Goal: Check status: Check status

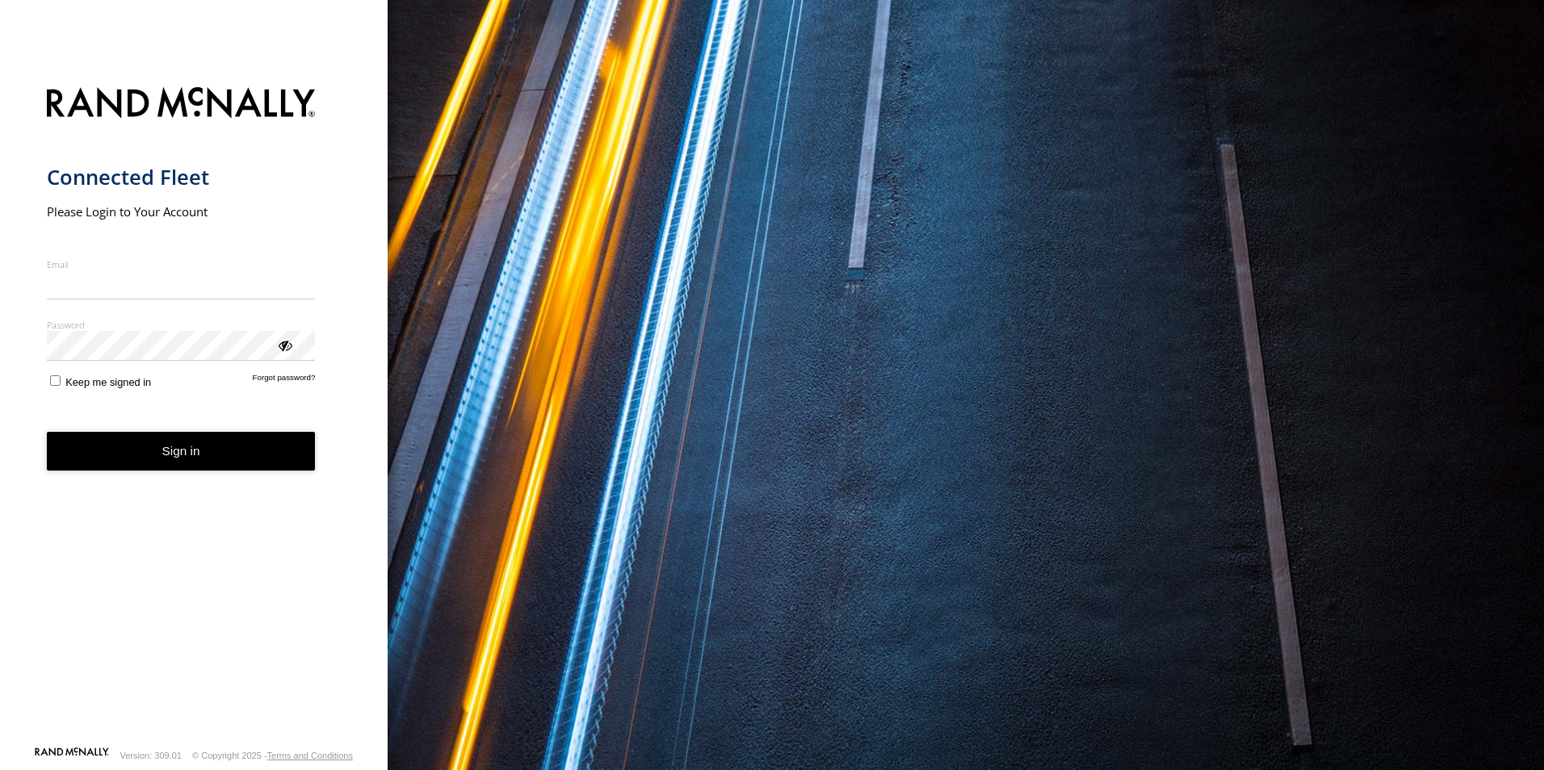
type input "**********"
click at [179, 467] on button "Sign in" at bounding box center [181, 452] width 269 height 40
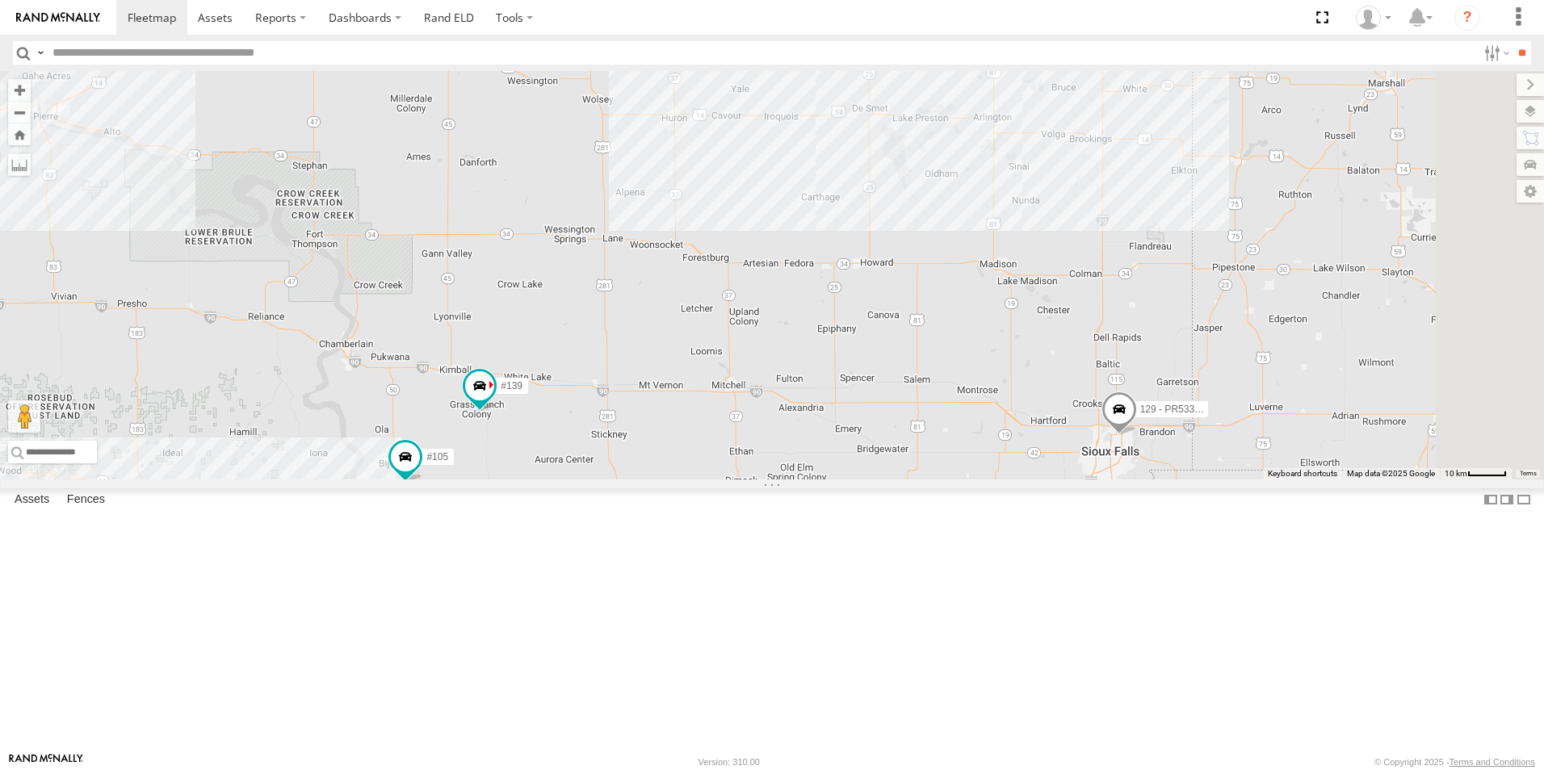
drag, startPoint x: 736, startPoint y: 648, endPoint x: 723, endPoint y: 618, distance: 32.6
click at [725, 480] on div "#139 8 #105 129 - PR53366" at bounding box center [772, 275] width 1544 height 409
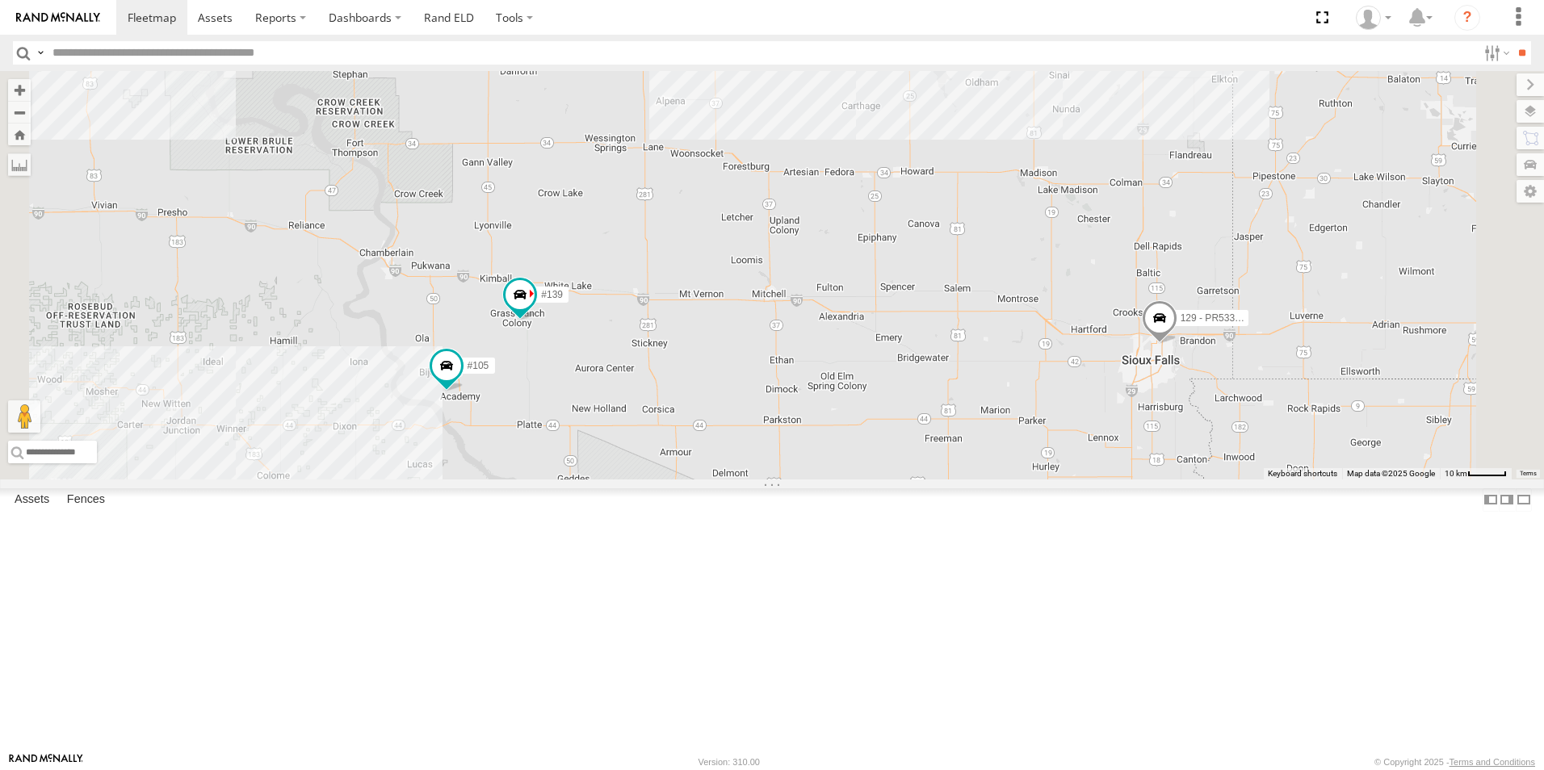
drag, startPoint x: 1159, startPoint y: 488, endPoint x: 1015, endPoint y: 490, distance: 143.8
click at [1015, 480] on div "#139 #105 129 - PR53366 8" at bounding box center [772, 275] width 1544 height 409
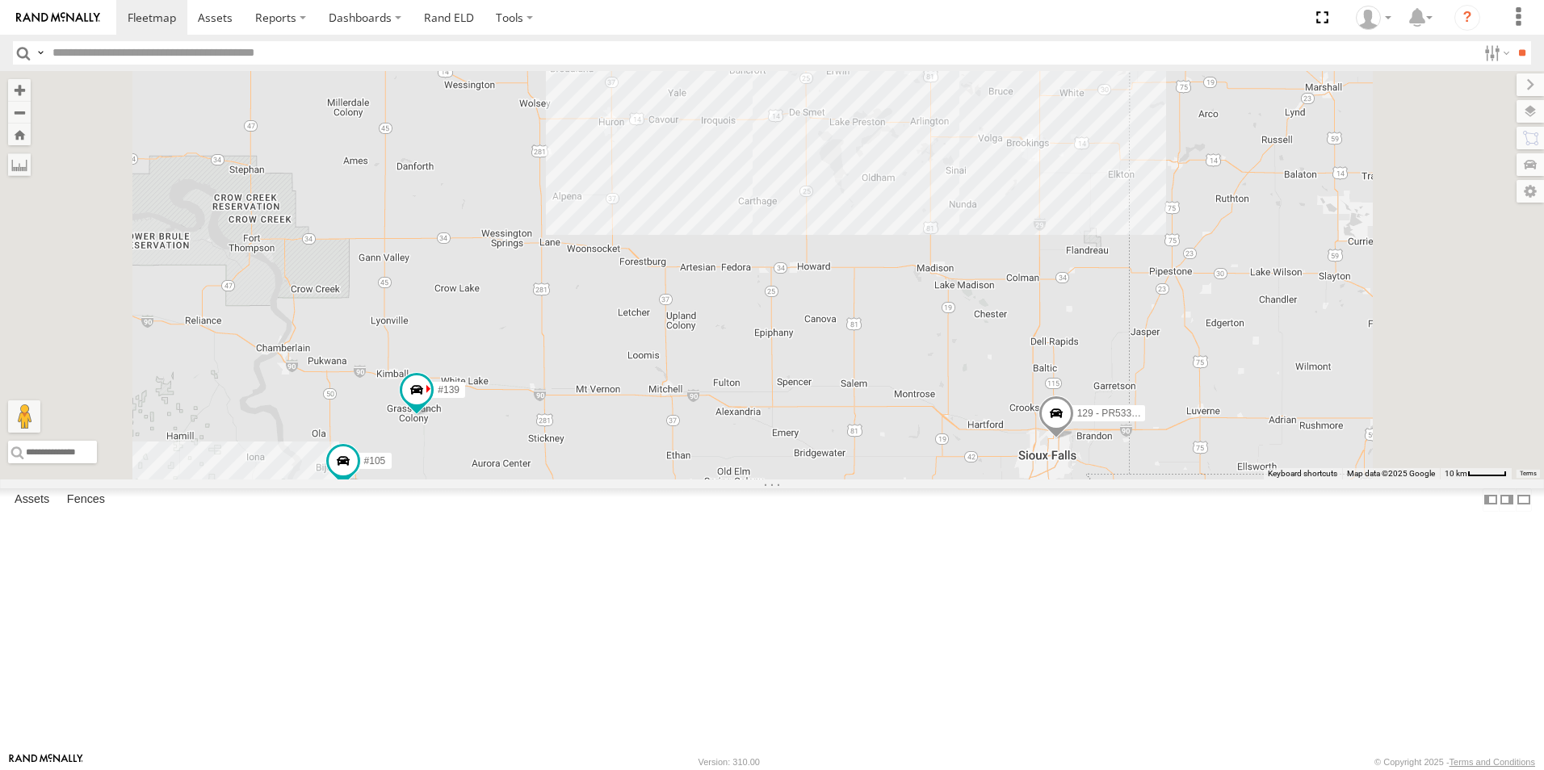
drag, startPoint x: 1128, startPoint y: 426, endPoint x: 1097, endPoint y: 458, distance: 44.0
click at [1109, 460] on div "#139 #105 129 - PR53366 8" at bounding box center [772, 275] width 1544 height 409
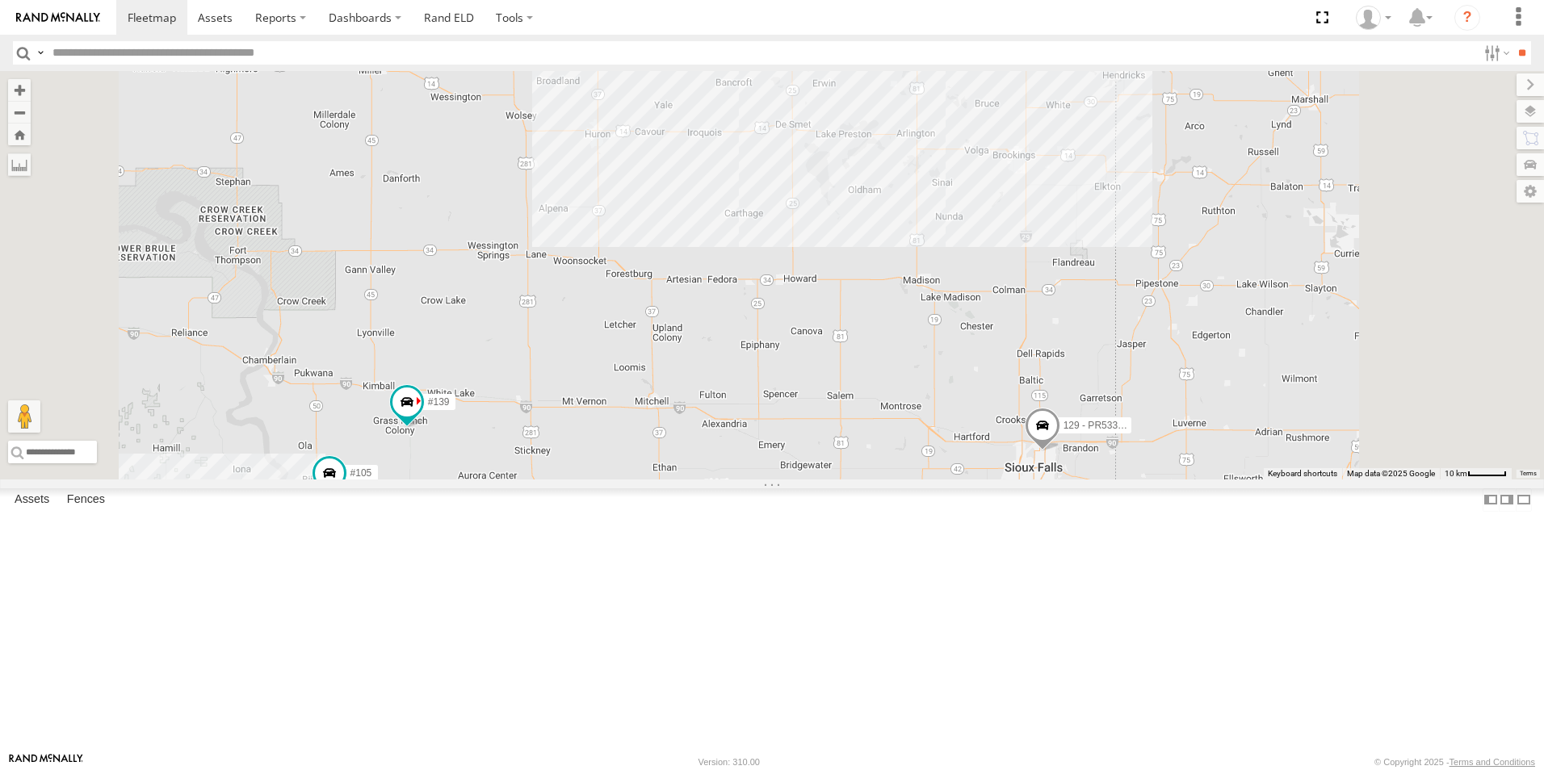
scroll to position [81, 0]
click at [0, 0] on link at bounding box center [0, 0] width 0 height 0
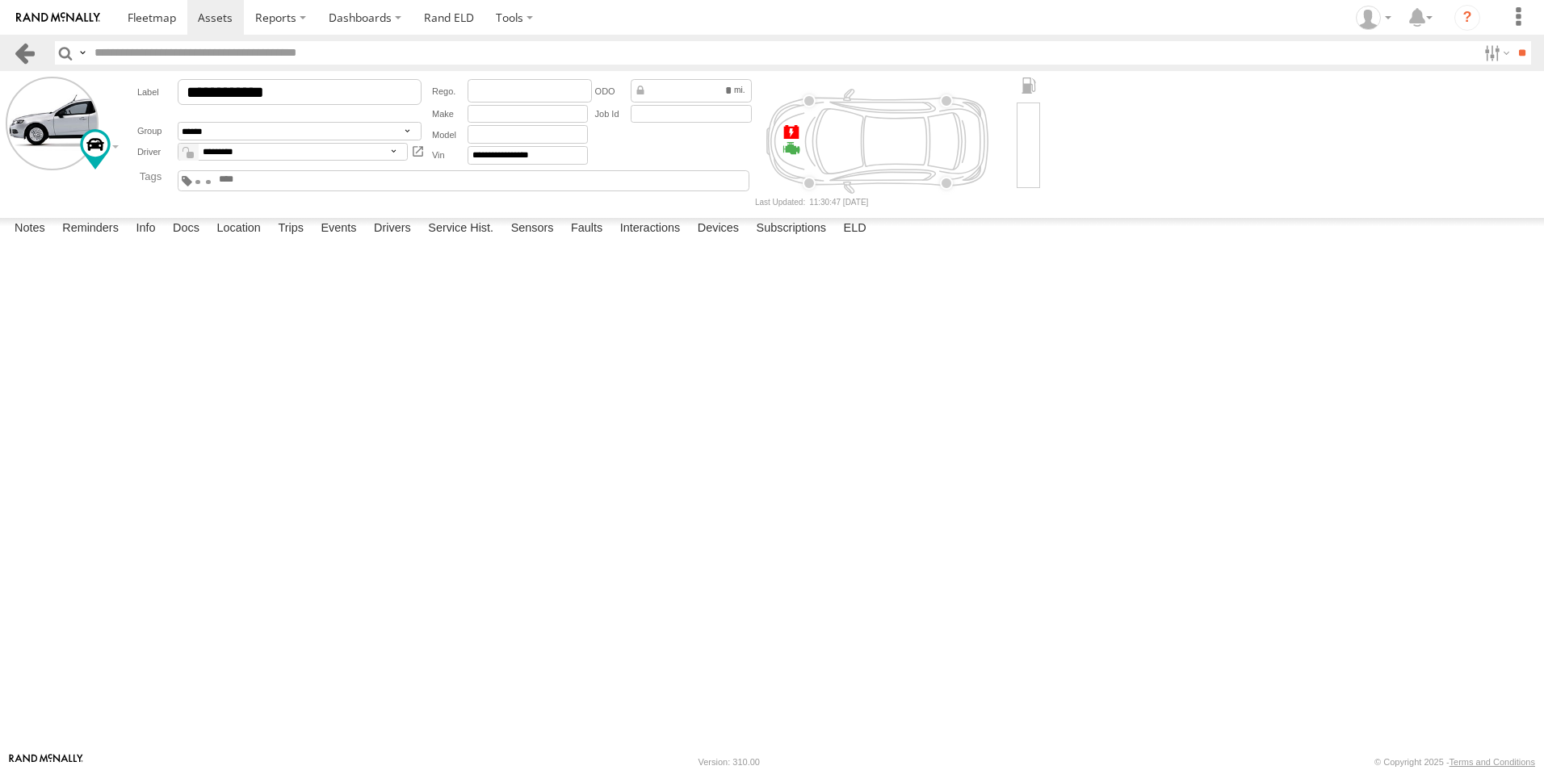
click at [34, 57] on link at bounding box center [24, 52] width 23 height 23
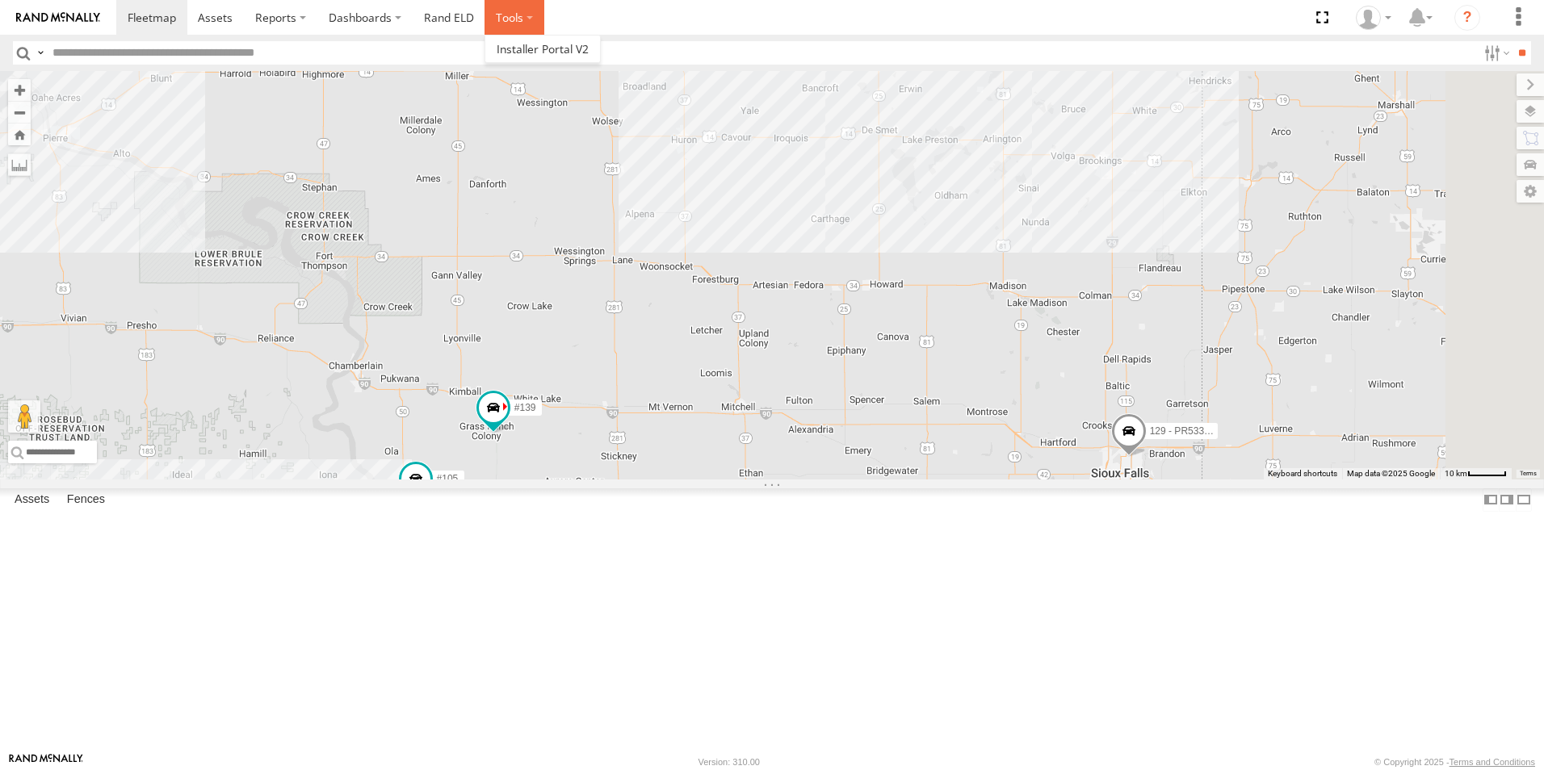
click at [510, 25] on label at bounding box center [515, 17] width 60 height 35
